Goal: Task Accomplishment & Management: Use online tool/utility

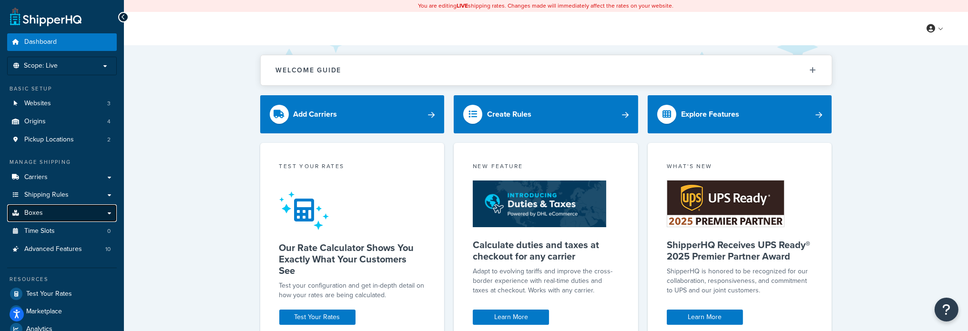
click at [39, 217] on span "Boxes" at bounding box center [33, 213] width 19 height 8
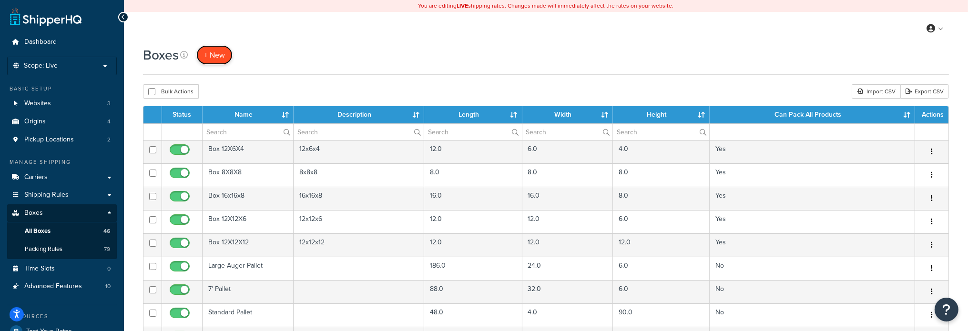
click at [204, 54] on span "+ New" at bounding box center [214, 55] width 21 height 11
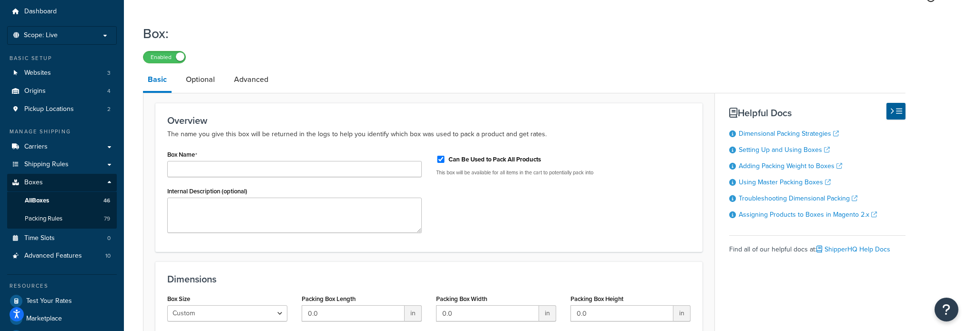
scroll to position [48, 0]
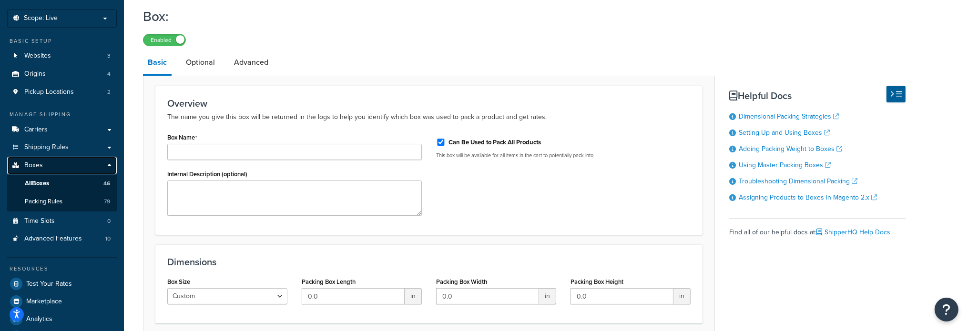
click at [46, 163] on link "Boxes" at bounding box center [62, 166] width 110 height 18
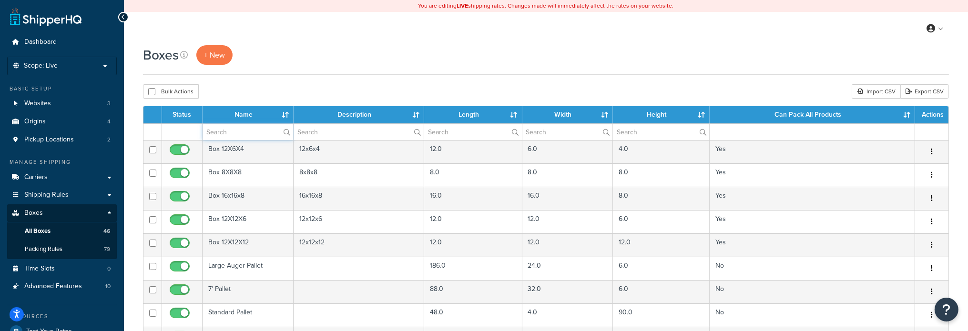
click at [219, 128] on input "text" at bounding box center [248, 132] width 91 height 16
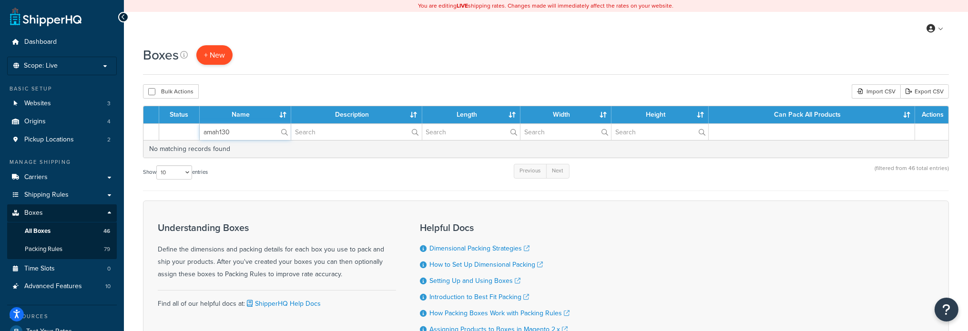
type input "amah130"
click at [208, 50] on span "+ New" at bounding box center [214, 55] width 21 height 11
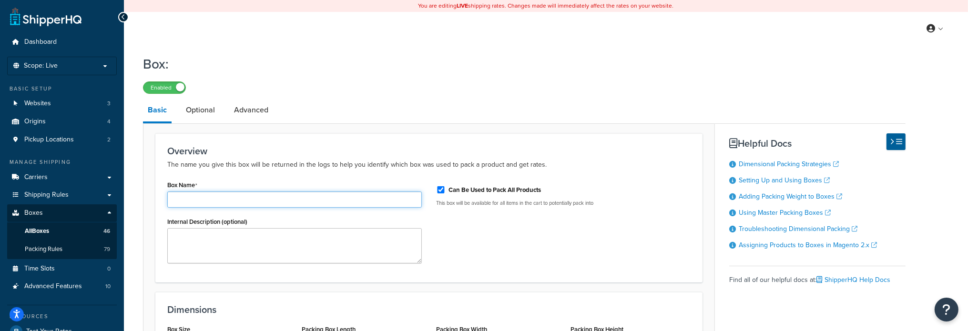
click at [216, 198] on input "Box Name" at bounding box center [294, 200] width 255 height 16
paste input "AMAH130159"
type input "AMAH130159"
click at [442, 188] on input "Can Be Used to Pack All Products" at bounding box center [441, 189] width 10 height 7
checkbox input "false"
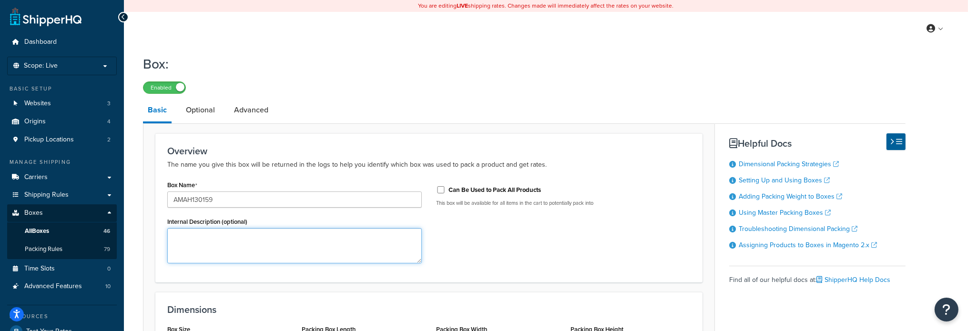
click at [215, 243] on textarea "Internal Description (optional)" at bounding box center [294, 245] width 255 height 35
paste textarea "Blunt Finger Bottom Sieve"
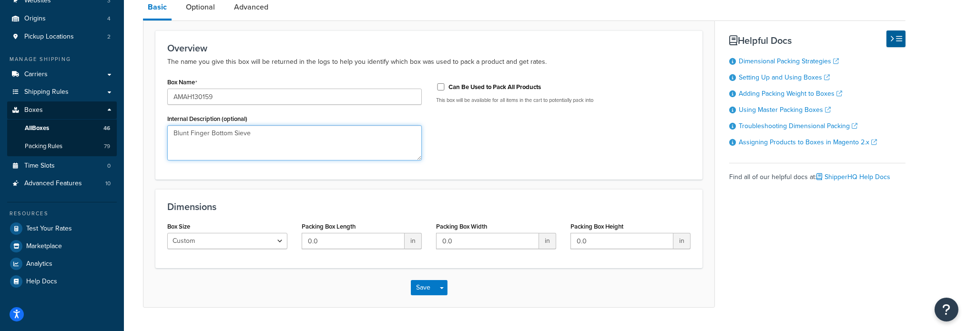
scroll to position [127, 0]
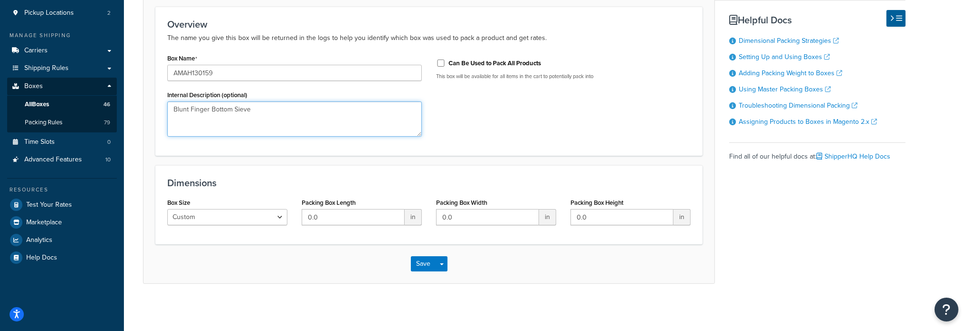
type textarea "Blunt Finger Bottom Sieve"
click at [327, 219] on input "0.0" at bounding box center [353, 217] width 103 height 16
type input "50"
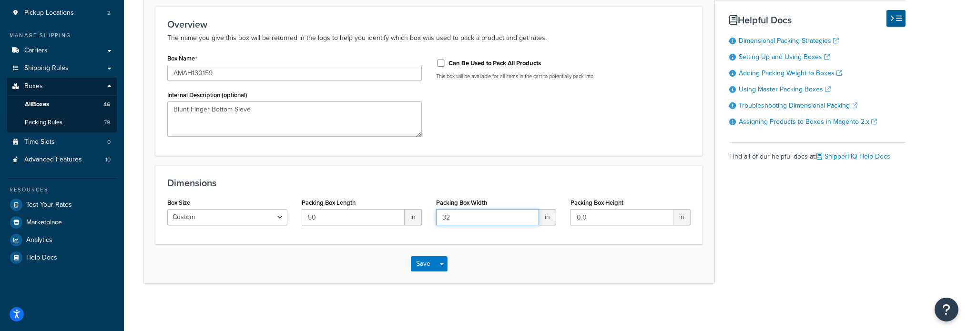
type input "32"
type input "3"
click at [429, 267] on button "Save" at bounding box center [424, 263] width 26 height 15
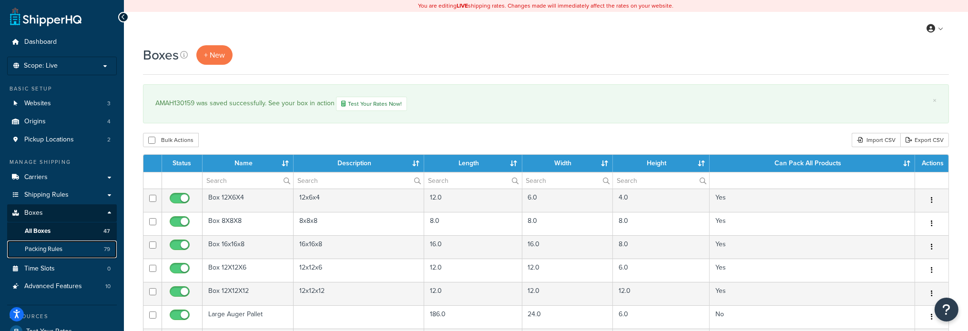
click at [60, 247] on span "Packing Rules" at bounding box center [44, 249] width 38 height 8
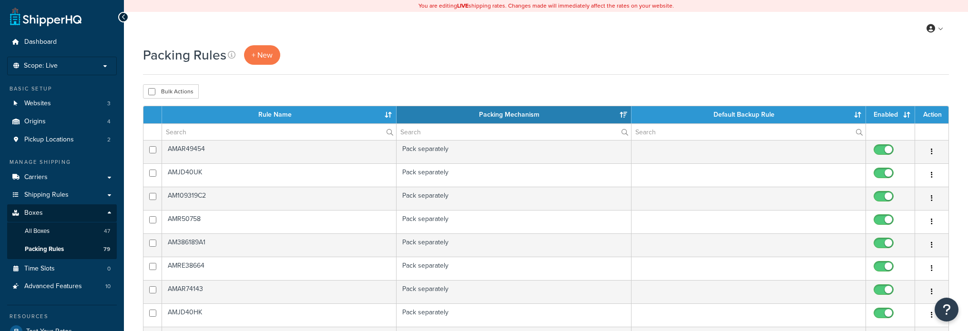
select select "15"
click at [266, 54] on span "+ New" at bounding box center [262, 55] width 21 height 11
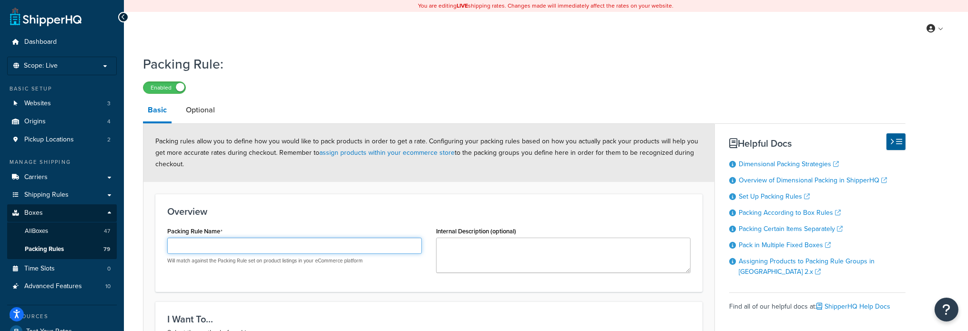
click at [189, 248] on input "Packing Rule Name" at bounding box center [294, 246] width 255 height 16
paste input "AMAH130159"
type input "AMAH130159"
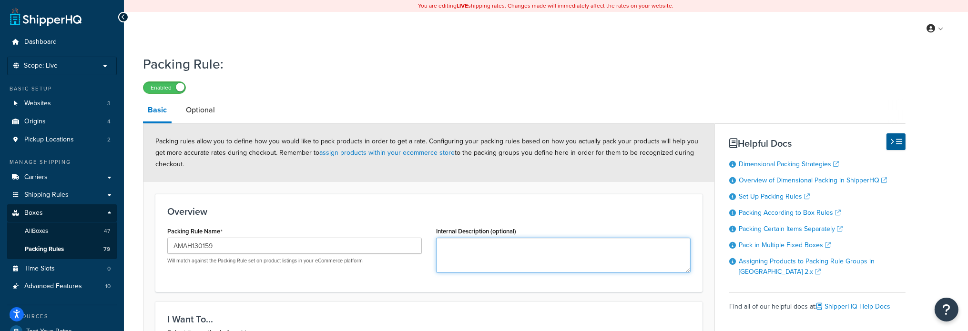
click at [501, 254] on textarea "Internal Description (optional)" at bounding box center [563, 255] width 255 height 35
paste textarea "Blunt Finger Bottom Sieve"
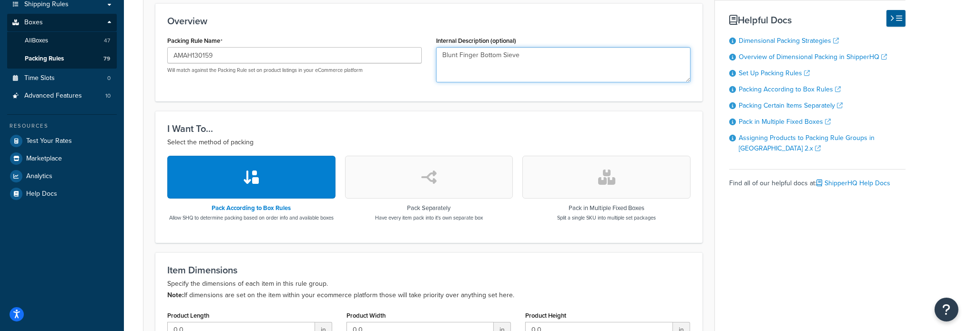
type textarea "Blunt Finger Bottom Sieve"
click at [387, 176] on button "button" at bounding box center [429, 177] width 168 height 43
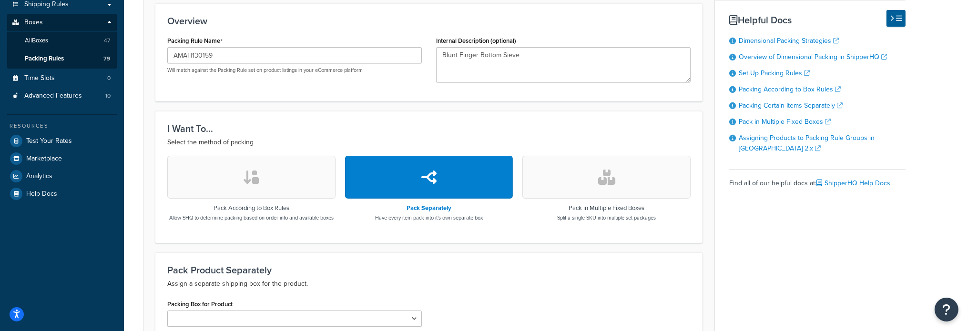
scroll to position [310, 0]
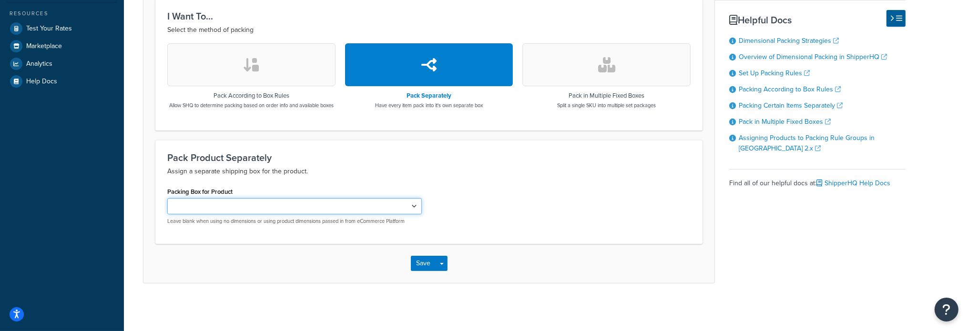
click at [412, 204] on select "Large Auger Pallet 7' Pallet Standard Pallet AM109319C2 AMAR39587 AMR50754 AMAR…" at bounding box center [294, 206] width 255 height 16
select select "743144"
click at [167, 198] on select "Large Auger Pallet 7' Pallet Standard Pallet AM109319C2 AMAR39587 AMR50754 AMAR…" at bounding box center [294, 206] width 255 height 16
click at [435, 263] on button "Save" at bounding box center [424, 263] width 26 height 15
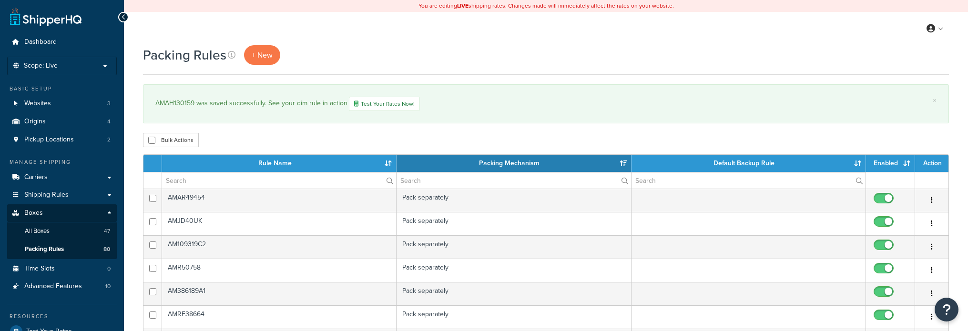
select select "15"
click at [202, 182] on input "text" at bounding box center [279, 181] width 234 height 16
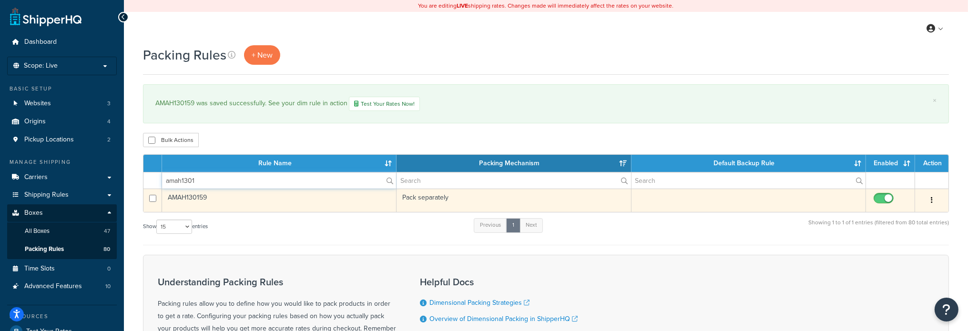
type input "amah1301"
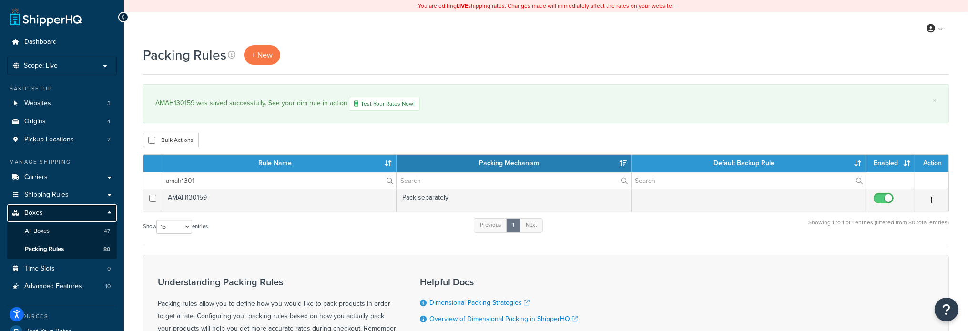
click at [76, 210] on link "Boxes" at bounding box center [62, 213] width 110 height 18
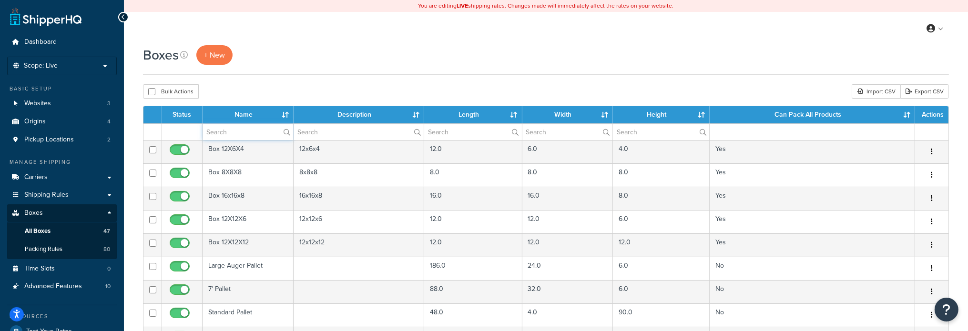
click at [234, 133] on input "text" at bounding box center [248, 132] width 91 height 16
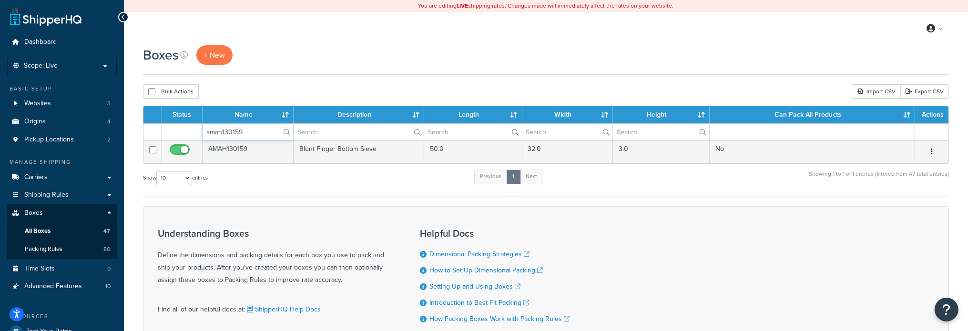
type input "amah130159"
click at [50, 106] on span "Websites" at bounding box center [37, 104] width 27 height 8
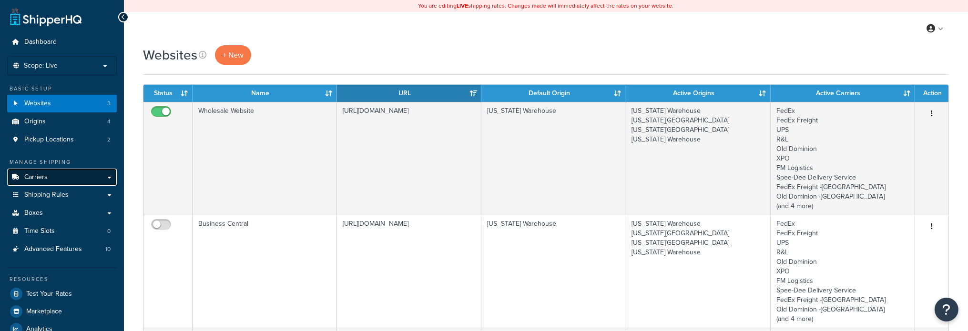
click at [20, 179] on link "Carriers" at bounding box center [62, 178] width 110 height 18
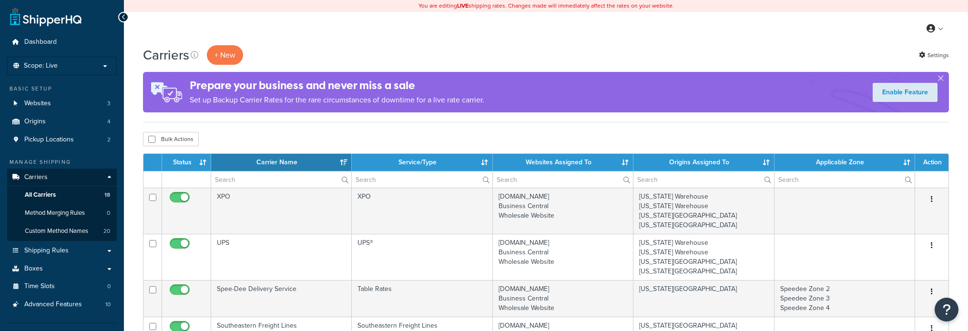
select select "15"
